Goal: Information Seeking & Learning: Learn about a topic

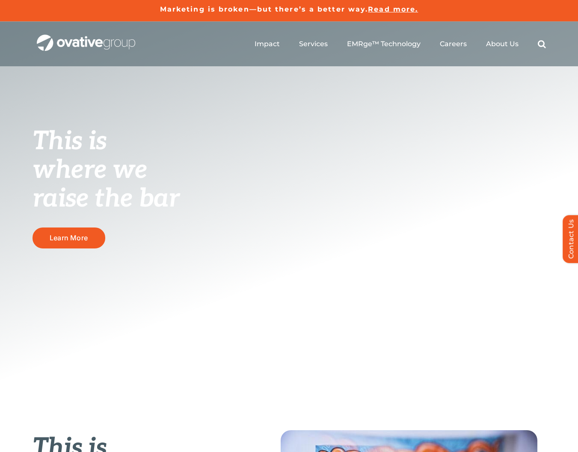
scroll to position [0, 0]
click at [501, 46] on span "About Us" at bounding box center [502, 43] width 33 height 9
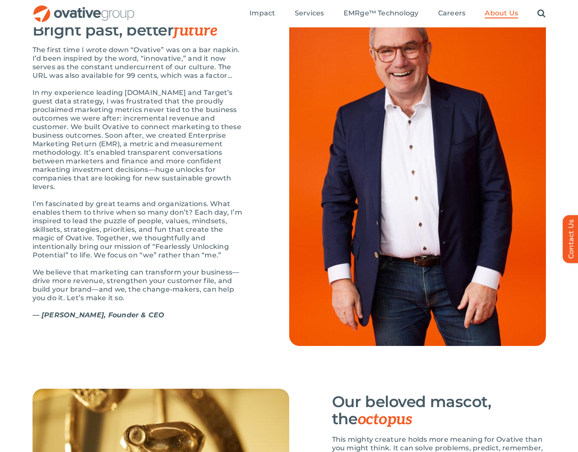
scroll to position [928, 0]
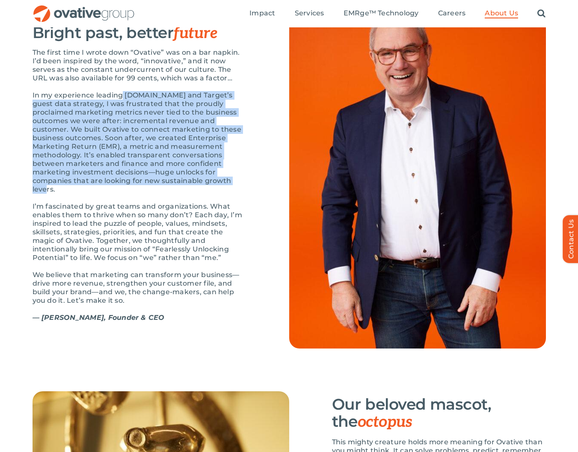
drag, startPoint x: 123, startPoint y: 122, endPoint x: 223, endPoint y: 210, distance: 132.5
click at [223, 194] on p "In my experience leading Target.com and Target’s guest data strategy, I was fru…" at bounding box center [140, 142] width 214 height 103
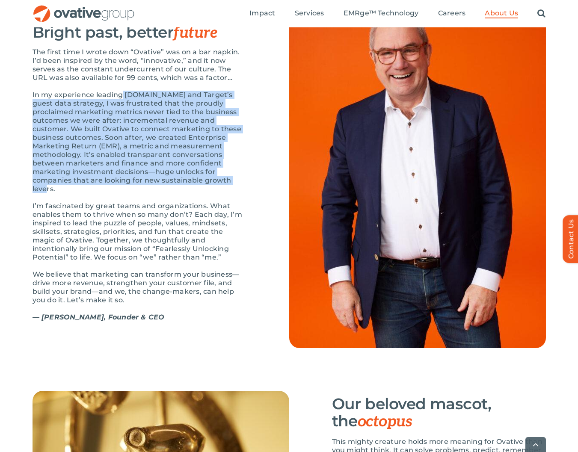
click at [139, 193] on p "In my experience leading Target.com and Target’s guest data strategy, I was fru…" at bounding box center [140, 142] width 214 height 103
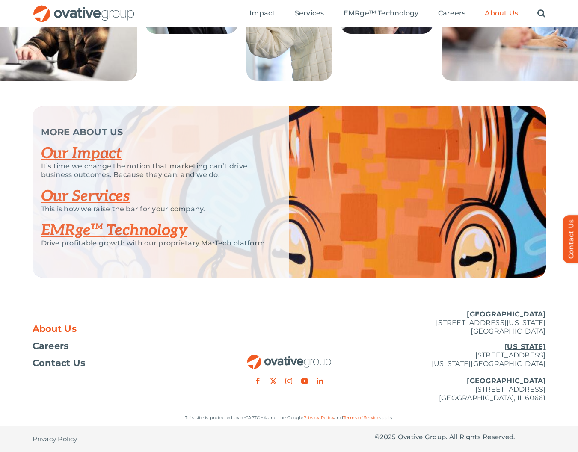
scroll to position [1750, 0]
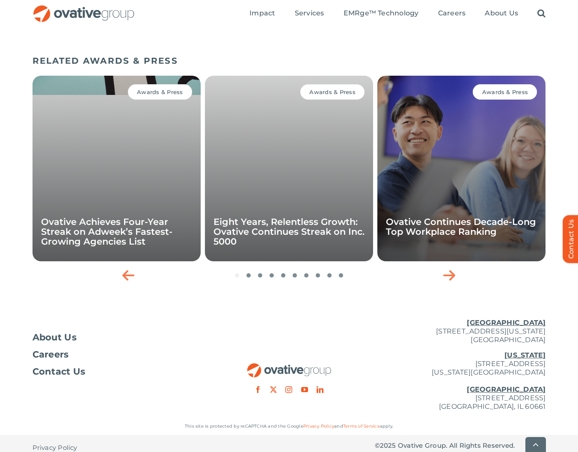
scroll to position [1174, 0]
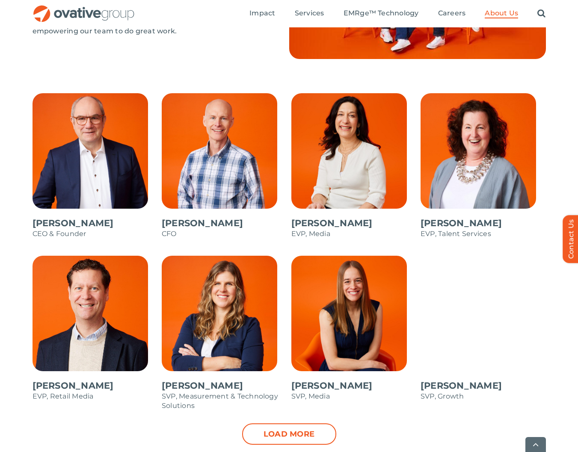
scroll to position [691, 0]
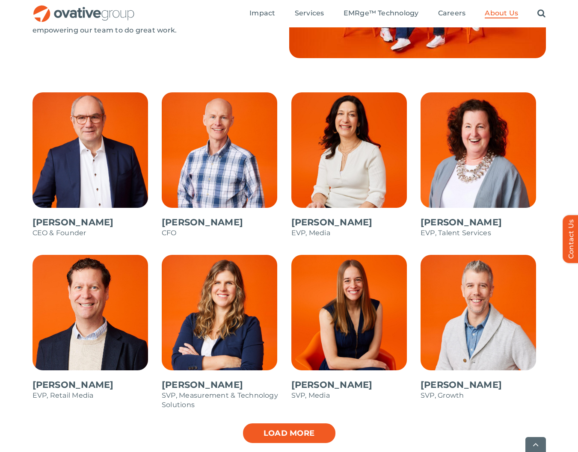
click at [310, 429] on link "Load more" at bounding box center [289, 433] width 94 height 21
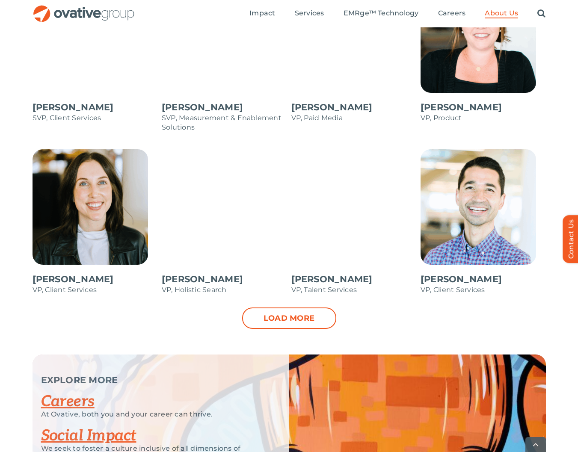
scroll to position [1147, 0]
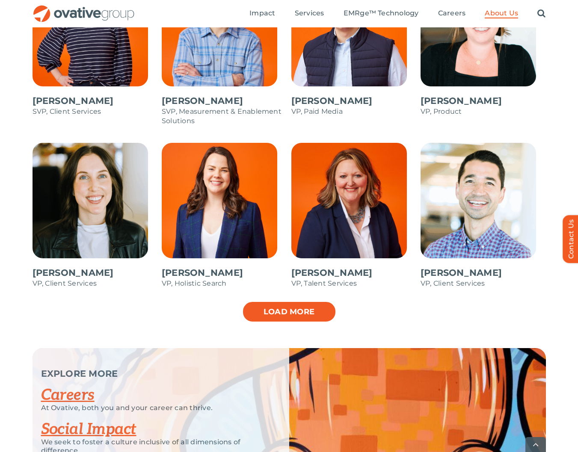
click at [290, 309] on link "Load more" at bounding box center [289, 311] width 94 height 21
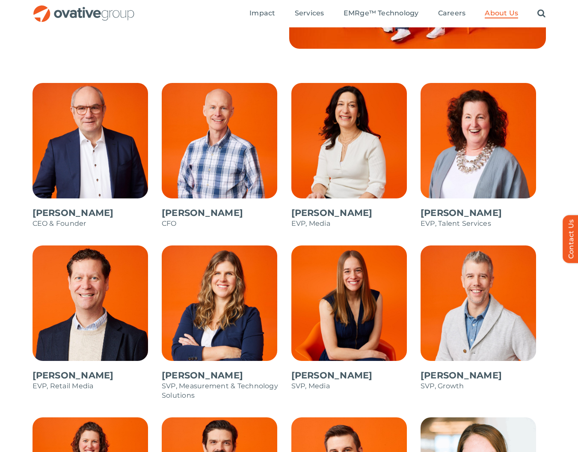
scroll to position [700, 0]
